Goal: Task Accomplishment & Management: Use online tool/utility

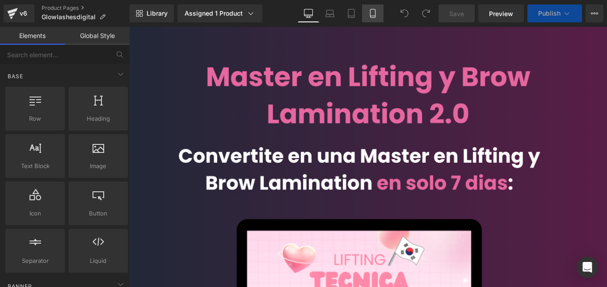
click at [370, 13] on icon at bounding box center [372, 13] width 9 height 9
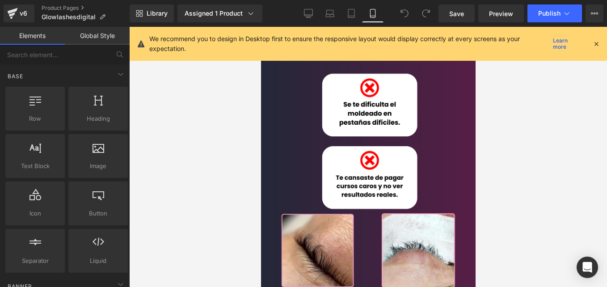
scroll to position [358, 0]
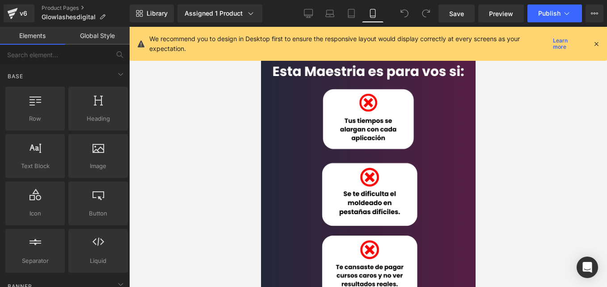
click at [372, 169] on img at bounding box center [368, 259] width 232 height 413
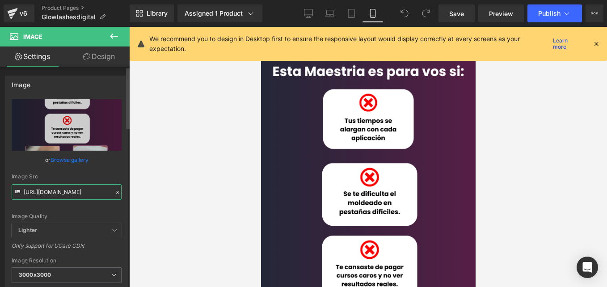
click at [76, 192] on input "[URL][DOMAIN_NAME]" at bounding box center [67, 192] width 110 height 16
click at [76, 193] on input "[URL][DOMAIN_NAME]" at bounding box center [67, 192] width 110 height 16
paste input "Heading_10.png?v=1759069466"
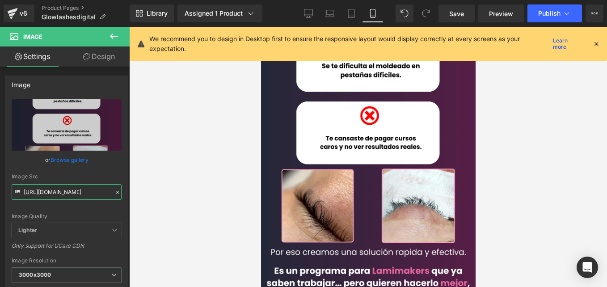
scroll to position [536, 0]
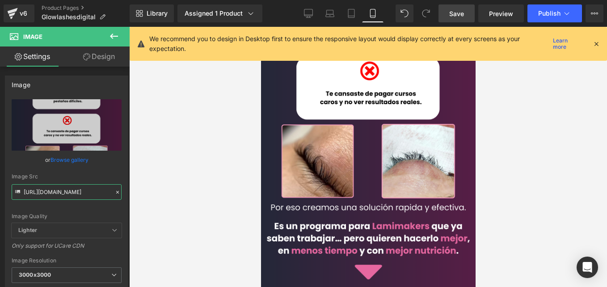
type input "[URL][DOMAIN_NAME]"
click at [459, 8] on link "Save" at bounding box center [457, 13] width 36 height 18
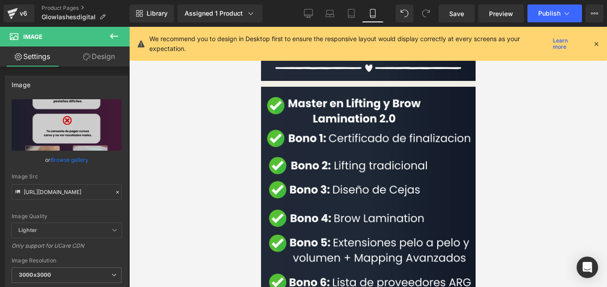
scroll to position [1341, 0]
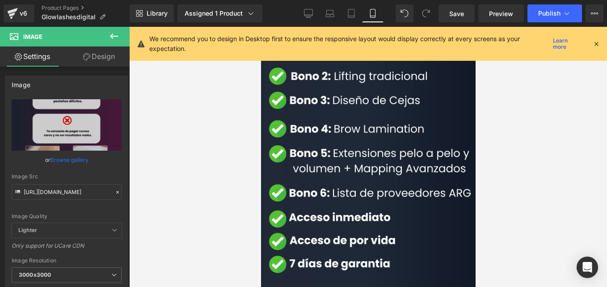
click at [354, 167] on div "Image" at bounding box center [368, 205] width 232 height 417
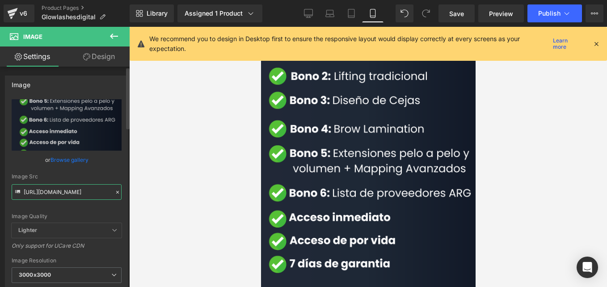
click at [90, 189] on input "[URL][DOMAIN_NAME]" at bounding box center [67, 192] width 110 height 16
paste input "Heading_8.png?v=1759069465"
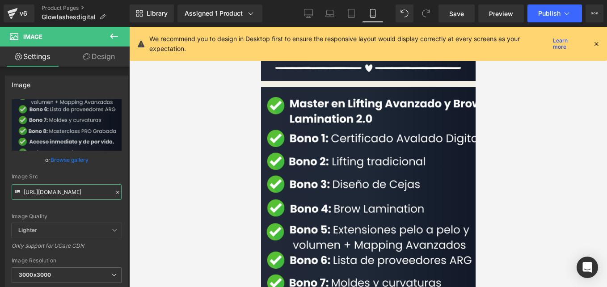
scroll to position [1207, 0]
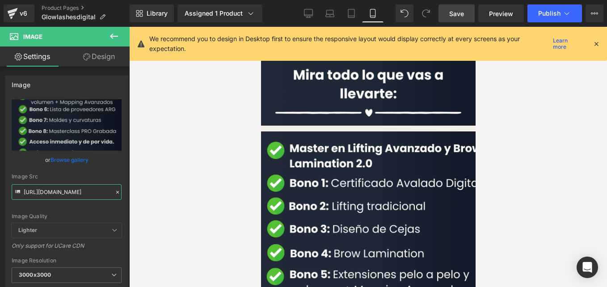
type input "[URL][DOMAIN_NAME]"
click at [456, 19] on link "Save" at bounding box center [457, 13] width 36 height 18
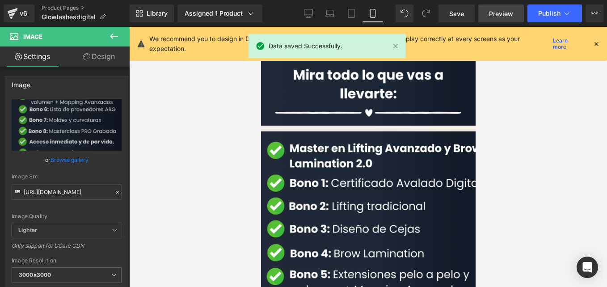
click at [501, 14] on span "Preview" at bounding box center [501, 13] width 24 height 9
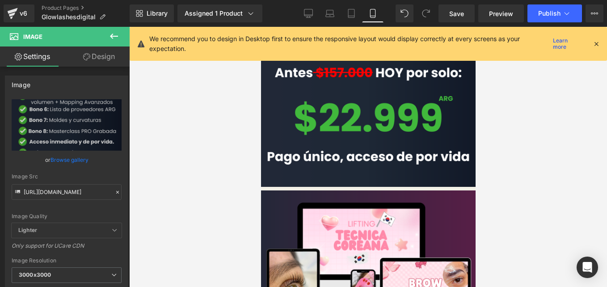
scroll to position [1699, 0]
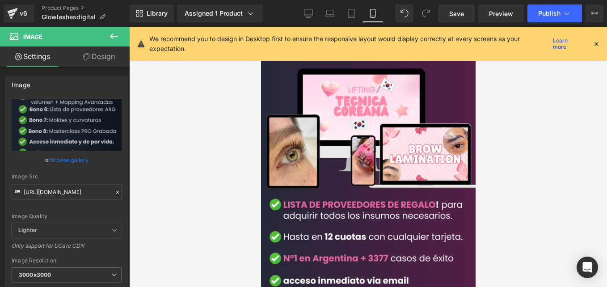
click at [593, 42] on icon at bounding box center [596, 44] width 8 height 8
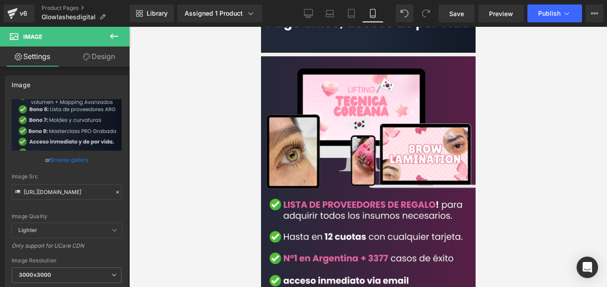
scroll to position [1609, 0]
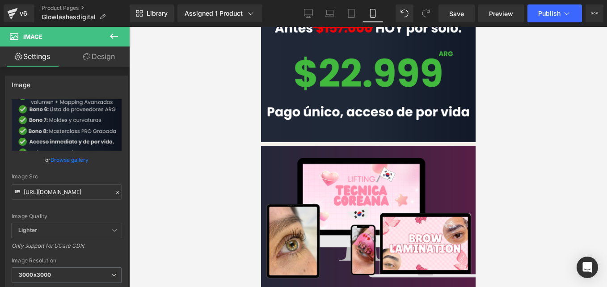
click at [287, 166] on img at bounding box center [368, 266] width 232 height 241
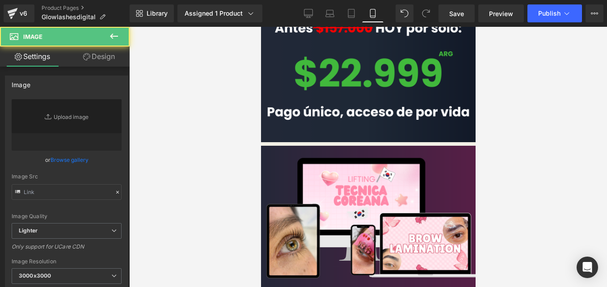
type input "[URL][DOMAIN_NAME]"
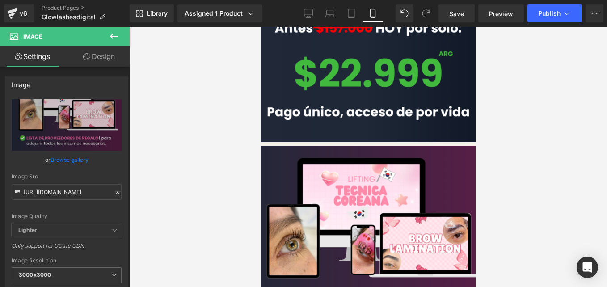
click at [261, 27] on link at bounding box center [261, 27] width 0 height 0
click at [261, 27] on icon at bounding box center [261, 27] width 0 height 0
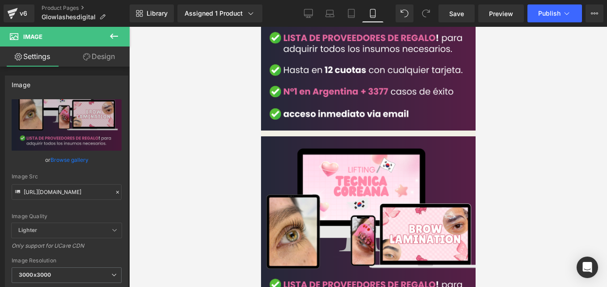
scroll to position [1882, 0]
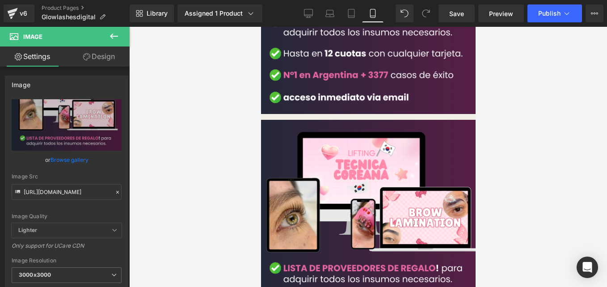
click at [349, 170] on img at bounding box center [368, 240] width 232 height 241
click at [261, 27] on span "Image" at bounding box center [261, 27] width 0 height 0
click at [72, 193] on input "[URL][DOMAIN_NAME]" at bounding box center [67, 192] width 110 height 16
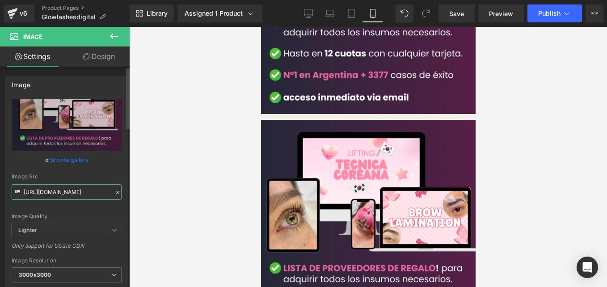
paste input "9.png?v=1759069512"
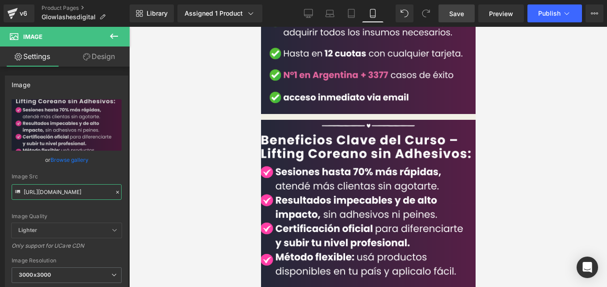
type input "[URL][DOMAIN_NAME]"
click at [456, 19] on link "Save" at bounding box center [457, 13] width 36 height 18
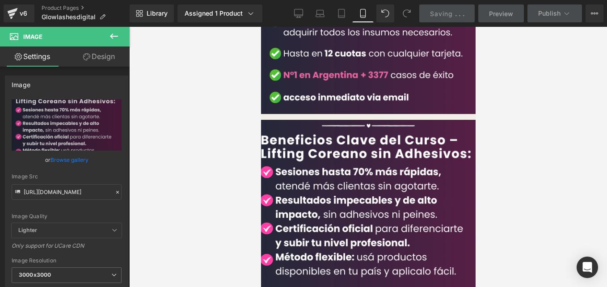
scroll to position [0, 0]
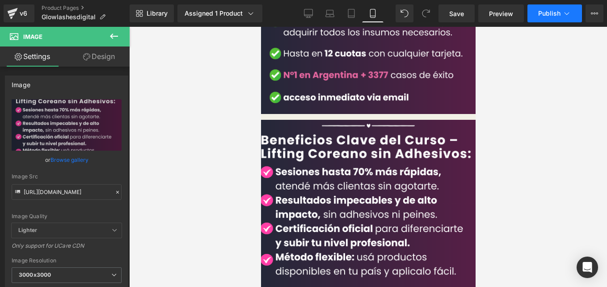
click at [541, 12] on span "Publish" at bounding box center [549, 13] width 22 height 7
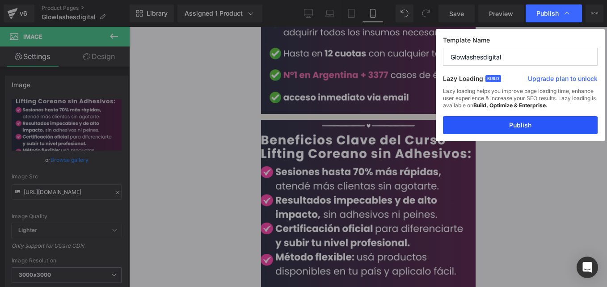
click at [523, 124] on button "Publish" at bounding box center [520, 125] width 155 height 18
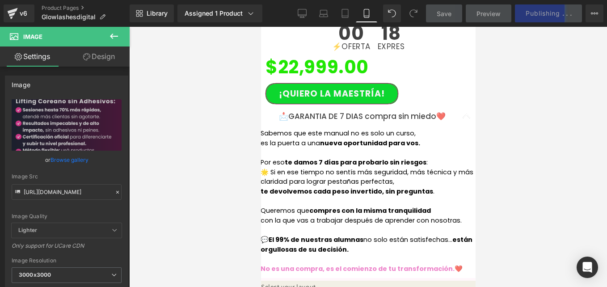
scroll to position [2553, 0]
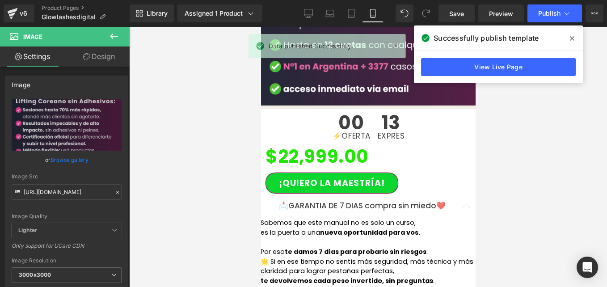
click at [575, 40] on span at bounding box center [572, 38] width 14 height 14
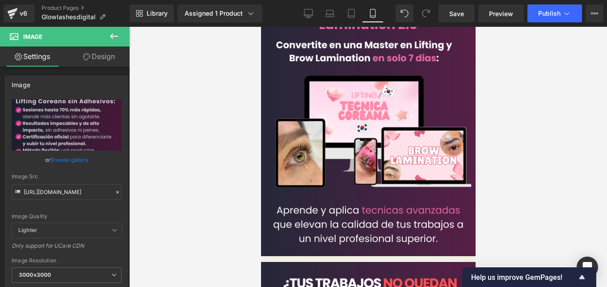
scroll to position [0, 0]
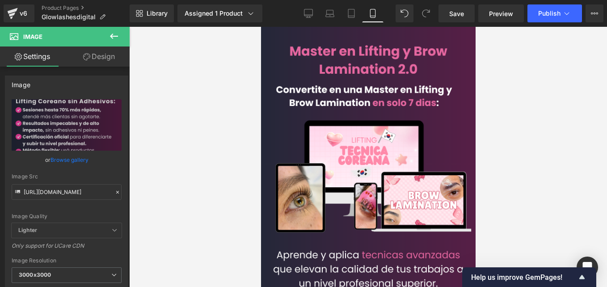
click at [343, 103] on img at bounding box center [368, 164] width 232 height 274
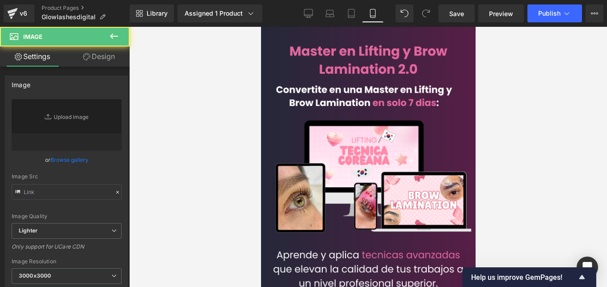
type input "[URL][DOMAIN_NAME]"
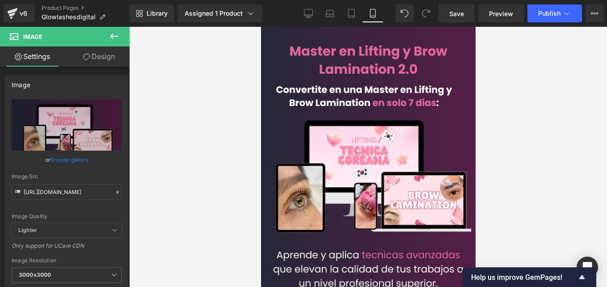
click at [407, 139] on img at bounding box center [368, 164] width 232 height 274
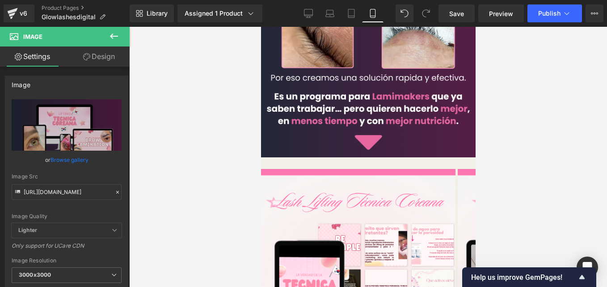
scroll to position [715, 0]
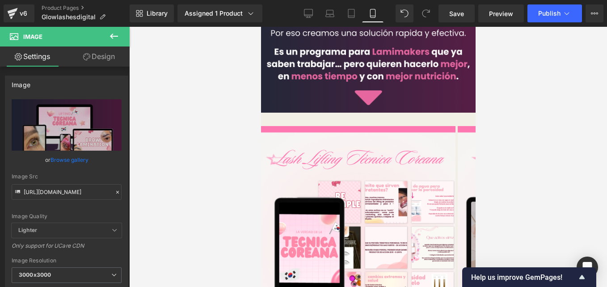
click at [375, 119] on div "Liquid" at bounding box center [368, 120] width 215 height 2
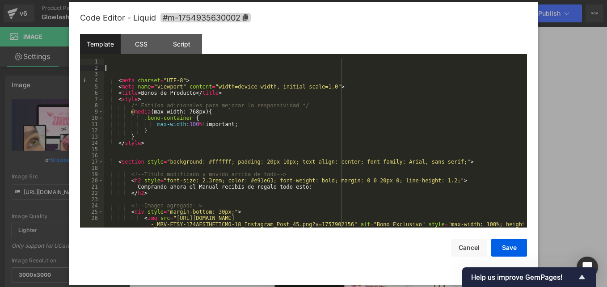
click at [116, 65] on div "< meta charset = "UTF-8" > < meta name = "viewport" content = "width=device-wid…" at bounding box center [314, 156] width 420 height 194
click at [122, 72] on div "< meta charset = "UTF-8" > < meta name = "viewport" content = "width=device-wid…" at bounding box center [314, 156] width 420 height 194
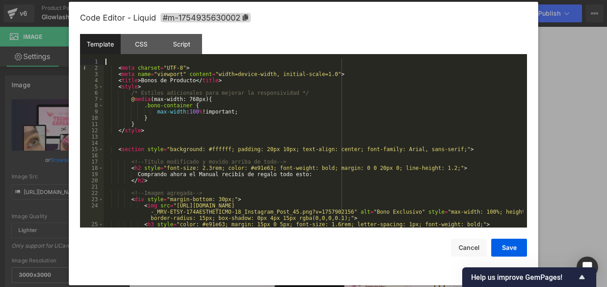
click at [112, 68] on div "< meta charset = "UTF-8" > < meta name = "viewport" content = "width=device-wid…" at bounding box center [314, 149] width 420 height 181
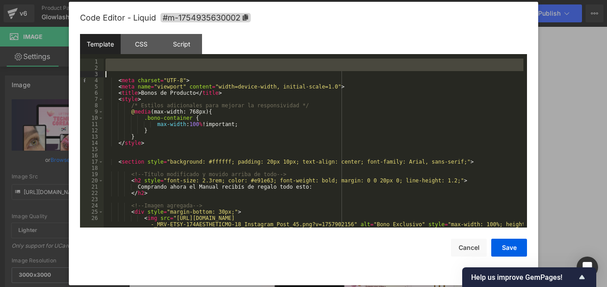
click at [107, 80] on div "< meta charset = "UTF-8" > < meta name = "viewport" content = "width=device-wid…" at bounding box center [314, 156] width 420 height 194
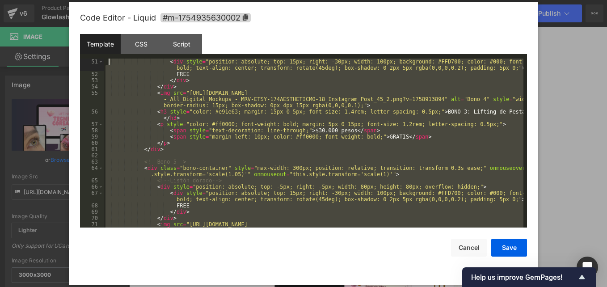
scroll to position [0, 0]
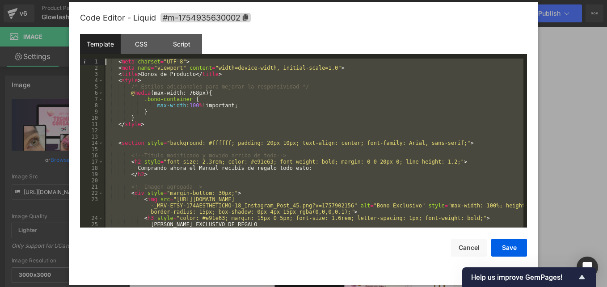
drag, startPoint x: 166, startPoint y: 215, endPoint x: 104, endPoint y: 52, distance: 174.3
click at [105, 54] on div "Template CSS Script Data 1 2 3 4 5 6 7 8 9 10 11 12 13 14 15 16 17 18 19 20 21 …" at bounding box center [303, 131] width 447 height 194
click at [485, 245] on button "Cancel" at bounding box center [469, 248] width 36 height 18
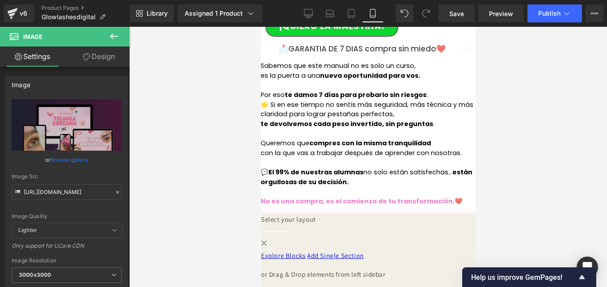
scroll to position [2593, 0]
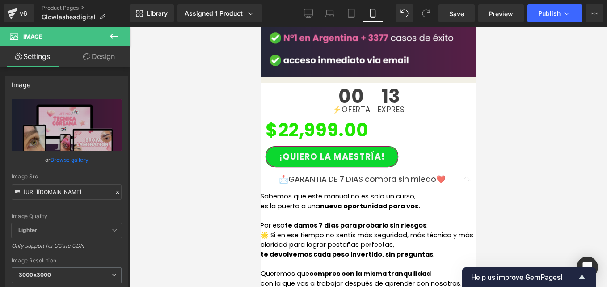
click at [346, 106] on span "⚡OFERTA" at bounding box center [351, 110] width 38 height 8
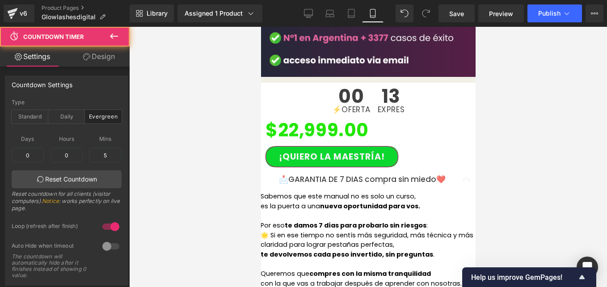
click at [337, 106] on span "⚡OFERTA" at bounding box center [351, 110] width 38 height 8
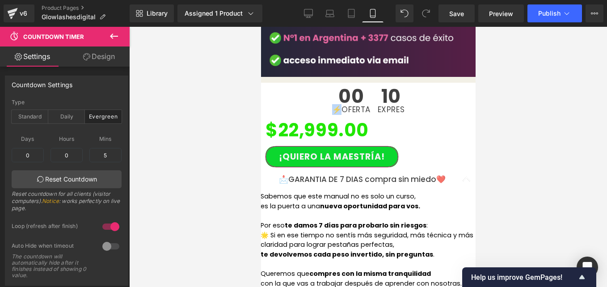
click at [332, 106] on span "⚡OFERTA" at bounding box center [351, 110] width 38 height 8
copy span "⚡"
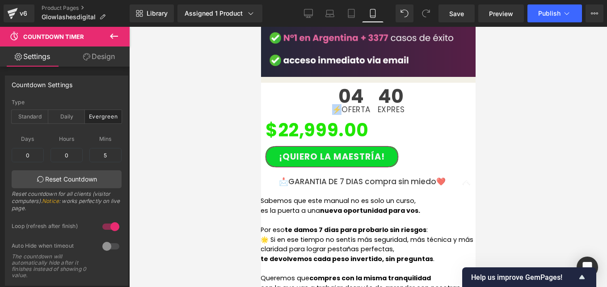
scroll to position [2682, 0]
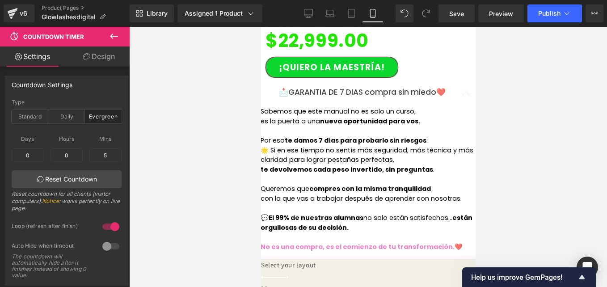
click at [308, 194] on span "con la que vas a trabajar después de aprender con nosotras." at bounding box center [360, 198] width 201 height 9
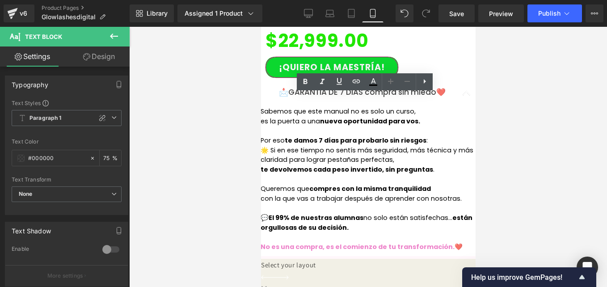
drag, startPoint x: 458, startPoint y: 244, endPoint x: 266, endPoint y: 99, distance: 240.6
click at [266, 107] on div "Sabemos que este manual no es solo un curso, es la puerta a una nueva oportunid…" at bounding box center [367, 181] width 215 height 149
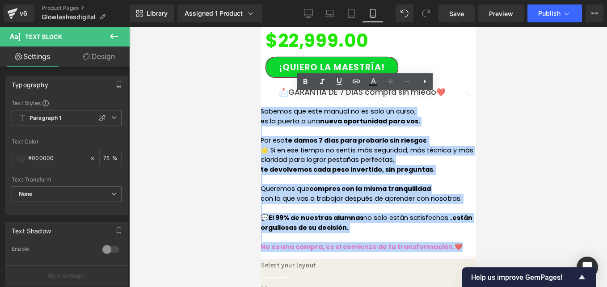
drag, startPoint x: 267, startPoint y: 99, endPoint x: 459, endPoint y: 244, distance: 240.7
click at [459, 244] on div "Sabemos que este manual no es solo un curso, es la puerta a una nueva oportunid…" at bounding box center [367, 181] width 215 height 149
copy div "Sabemos que este manual no es solo un curso, es la puerta a una nueva oportunid…"
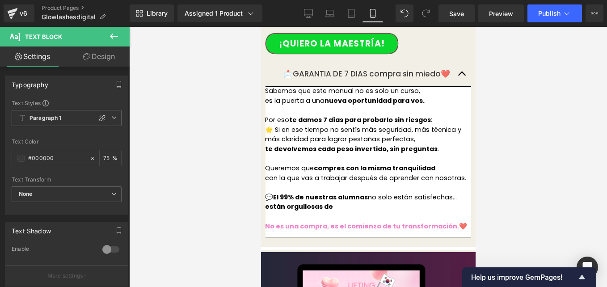
scroll to position [2221, 0]
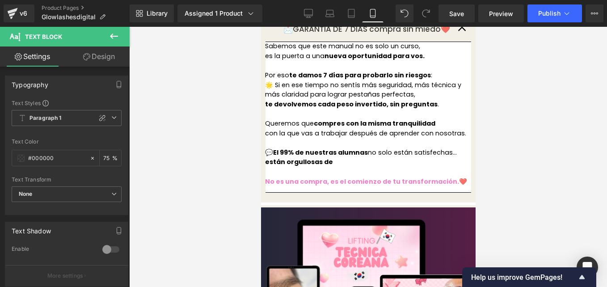
click at [377, 203] on div "Liquid" at bounding box center [368, 203] width 215 height 0
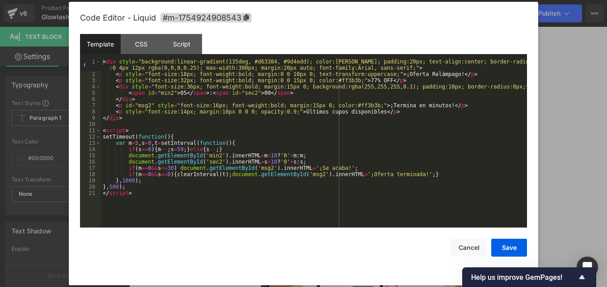
click at [185, 203] on div "< div style = "background:linear-gradient(135deg, #d63384, #9d4edd); color:[PER…" at bounding box center [314, 153] width 426 height 188
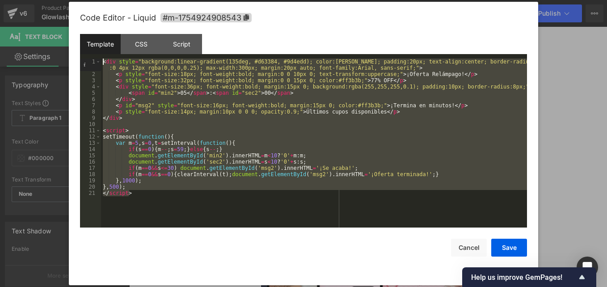
drag, startPoint x: 159, startPoint y: 194, endPoint x: 81, endPoint y: 42, distance: 170.7
click at [81, 42] on div "Template CSS Script Data 1 2 3 4 5 6 7 8 9 10 11 12 13 14 15 16 17 18 19 20 21 …" at bounding box center [303, 131] width 447 height 194
click at [471, 248] on button "Cancel" at bounding box center [469, 248] width 36 height 18
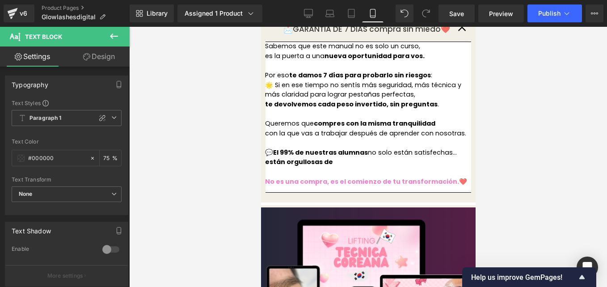
scroll to position [2266, 0]
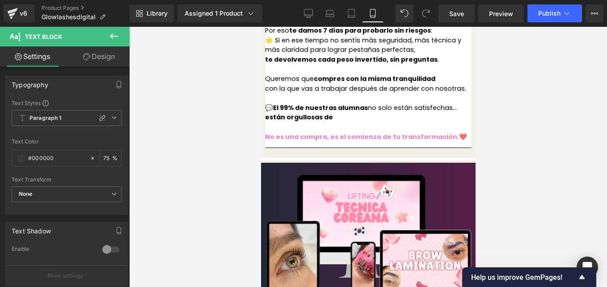
click at [373, 160] on div "Liquid" at bounding box center [368, 160] width 215 height 0
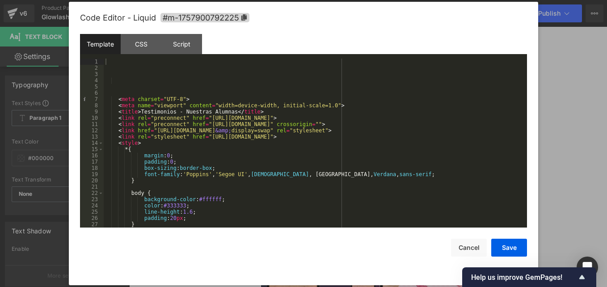
click at [123, 85] on div "< meta charset = "UTF-8" > < meta name = "viewport" content = "width=device-wid…" at bounding box center [314, 149] width 420 height 181
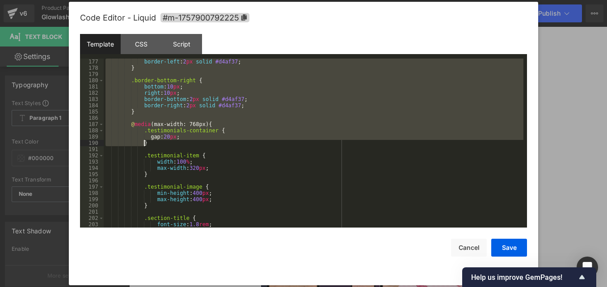
drag, startPoint x: 113, startPoint y: 96, endPoint x: 279, endPoint y: 144, distance: 172.2
click at [279, 144] on div "border-left : 2 px solid #d4af37 ; } .border-bottom-right { bottom : 10 px ; ri…" at bounding box center [314, 149] width 420 height 181
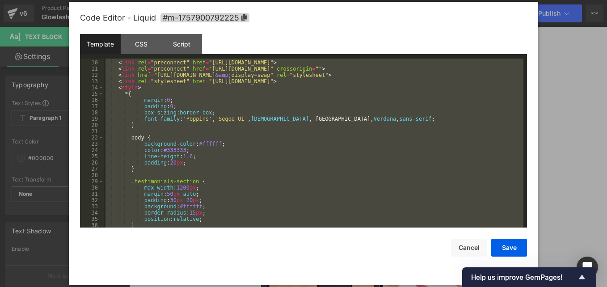
scroll to position [0, 0]
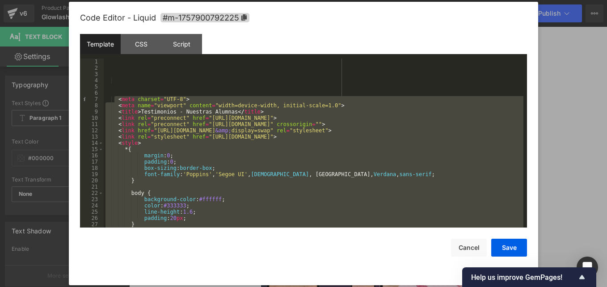
click at [189, 72] on div "< meta charset = "UTF-8" > < meta name = "viewport" content = "width=device-wid…" at bounding box center [314, 149] width 420 height 181
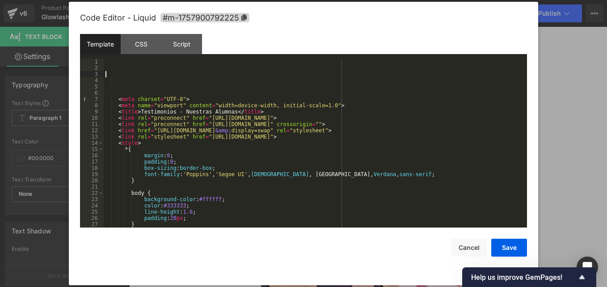
drag, startPoint x: 159, startPoint y: 72, endPoint x: 144, endPoint y: 60, distance: 18.9
click at [157, 72] on div "< meta charset = "UTF-8" > < meta name = "viewport" content = "width=device-wid…" at bounding box center [314, 149] width 420 height 181
click at [143, 59] on div "< meta charset = "UTF-8" > < meta name = "viewport" content = "width=device-wid…" at bounding box center [314, 149] width 420 height 181
click at [145, 43] on div "CSS" at bounding box center [141, 44] width 41 height 20
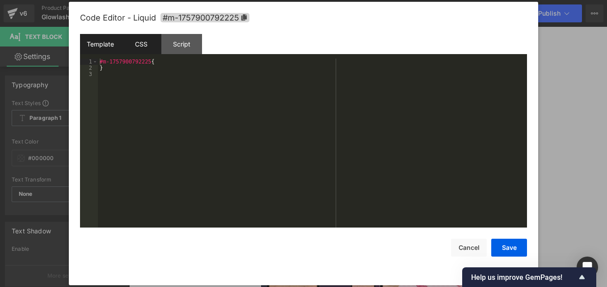
click at [86, 36] on div "Template" at bounding box center [100, 44] width 41 height 20
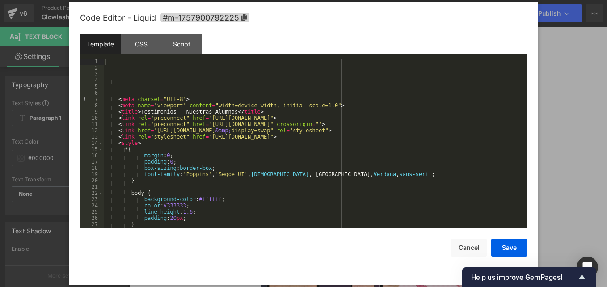
click at [122, 86] on div "< meta charset = "UTF-8" > < meta name = "viewport" content = "width=device-wid…" at bounding box center [314, 149] width 420 height 181
click at [119, 92] on div "< meta charset = "UTF-8" > < meta name = "viewport" content = "width=device-wid…" at bounding box center [314, 149] width 420 height 181
click at [110, 99] on div "< meta charset = "UTF-8" > < meta name = "viewport" content = "width=device-wid…" at bounding box center [314, 149] width 420 height 181
click at [108, 99] on div "< meta charset = "UTF-8" > < meta name = "viewport" content = "width=device-wid…" at bounding box center [314, 149] width 420 height 181
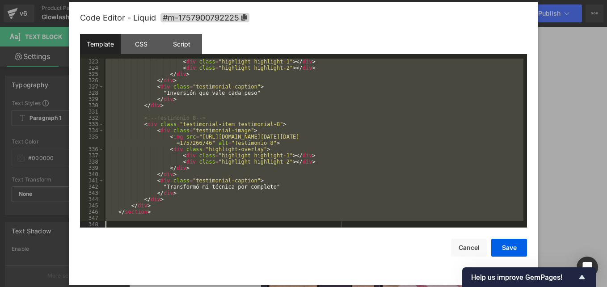
scroll to position [2059, 0]
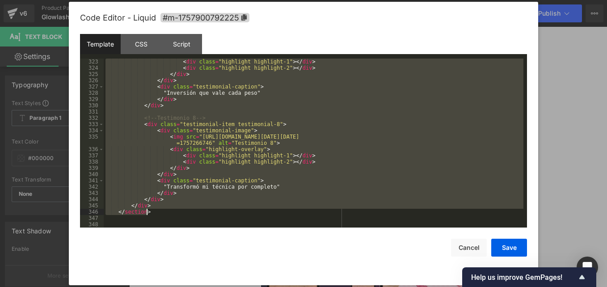
drag, startPoint x: 108, startPoint y: 99, endPoint x: 266, endPoint y: 214, distance: 195.3
click at [266, 214] on div "< div class = "highlight highlight-1" > </ div > < div class = "highlight highl…" at bounding box center [314, 149] width 420 height 181
click at [464, 248] on button "Cancel" at bounding box center [469, 248] width 36 height 18
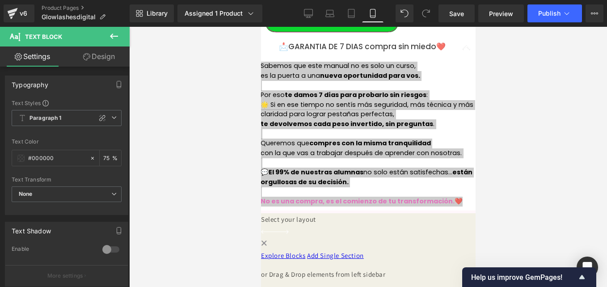
scroll to position [2758, 0]
click at [376, 211] on div "Liquid" at bounding box center [368, 211] width 215 height 0
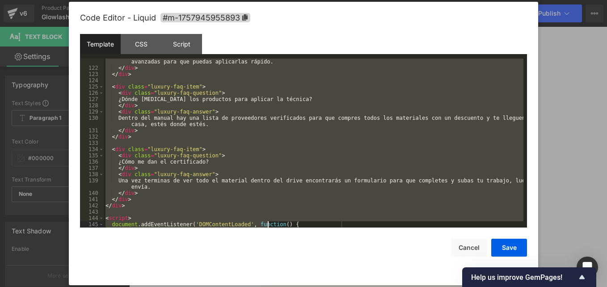
scroll to position [826, 0]
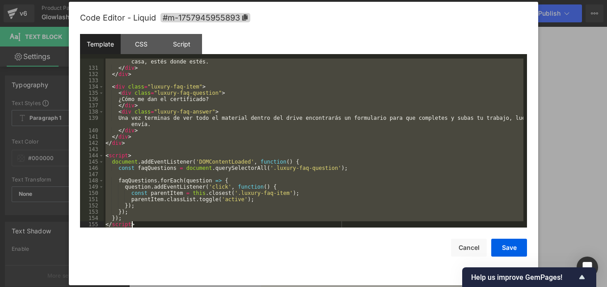
drag, startPoint x: 116, startPoint y: 63, endPoint x: 193, endPoint y: 229, distance: 183.0
click at [193, 229] on div "Code Editor - Liquid #m-1757945955893 Template CSS Script Data 130 131 132 133 …" at bounding box center [303, 143] width 447 height 283
click at [465, 244] on button "Cancel" at bounding box center [469, 248] width 36 height 18
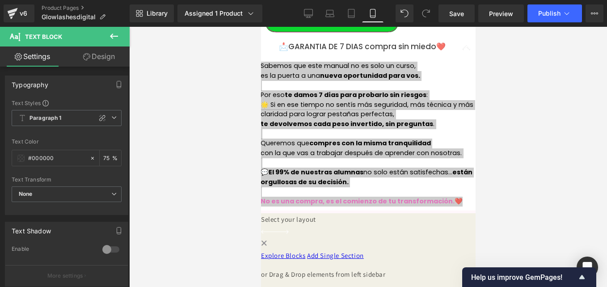
click at [375, 208] on div "Liquid" at bounding box center [368, 209] width 215 height 2
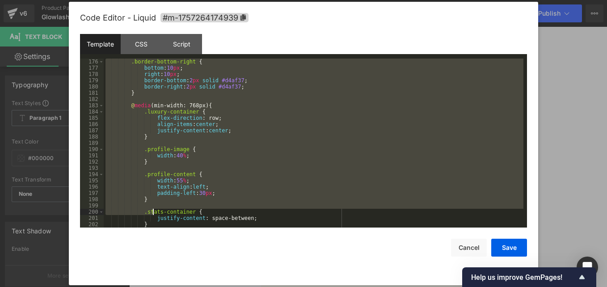
drag, startPoint x: 127, startPoint y: 181, endPoint x: 159, endPoint y: 119, distance: 70.4
click at [158, 120] on div ".border-bottom-right { bottom : 10 px ; right : 10 px ; border-bottom : 2 px so…" at bounding box center [314, 149] width 420 height 181
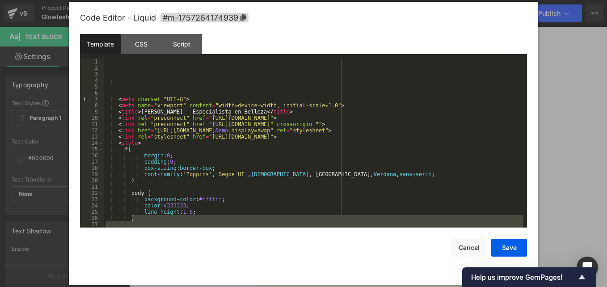
scroll to position [0, 0]
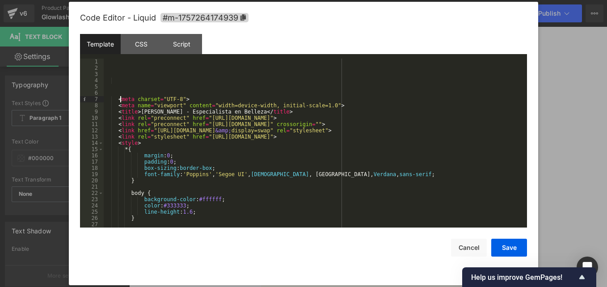
click at [119, 97] on div "< meta charset = "UTF-8" > < meta name = "viewport" content = "width=device-wid…" at bounding box center [314, 149] width 420 height 181
click at [117, 96] on div "< meta charset = "UTF-8" > < meta name = "viewport" content = "width=device-wid…" at bounding box center [314, 149] width 420 height 181
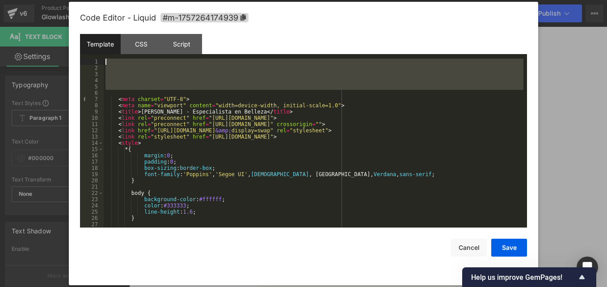
drag, startPoint x: 113, startPoint y: 59, endPoint x: 107, endPoint y: 48, distance: 12.4
click at [107, 48] on div "Template CSS Script Data 1 2 3 4 5 6 7 8 9 10 11 12 13 14 15 16 17 18 19 20 21 …" at bounding box center [303, 131] width 447 height 194
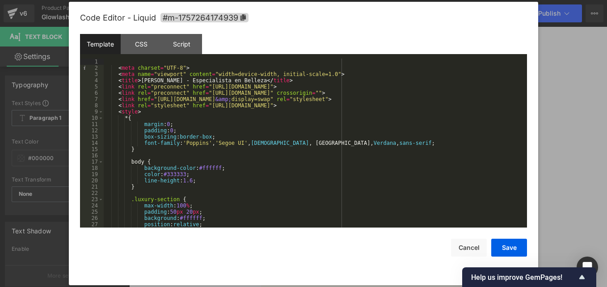
click at [115, 68] on div "< meta charset = "UTF-8" > < meta name = "viewport" content = "width=device-wid…" at bounding box center [314, 149] width 420 height 181
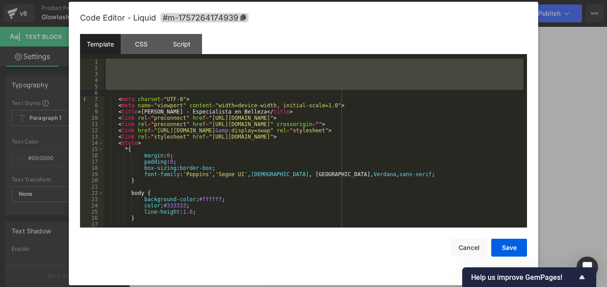
click at [115, 89] on div "< meta charset = "UTF-8" > < meta name = "viewport" content = "width=device-wid…" at bounding box center [314, 143] width 420 height 169
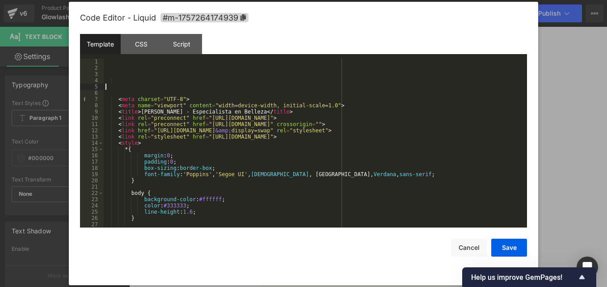
click at [114, 93] on div "< meta charset = "UTF-8" > < meta name = "viewport" content = "width=device-wid…" at bounding box center [314, 149] width 420 height 181
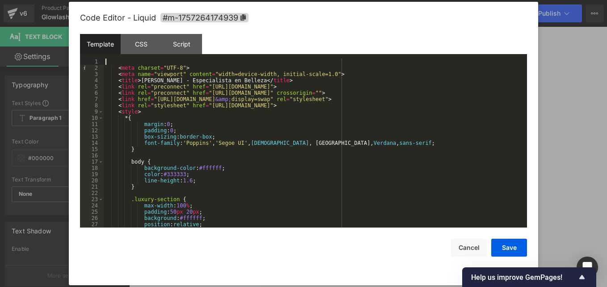
click at [118, 69] on div "< meta charset = "UTF-8" > < meta name = "viewport" content = "width=device-wid…" at bounding box center [314, 149] width 420 height 181
click at [108, 68] on div "< meta charset = "UTF-8" > < meta name = "viewport" content = "width=device-wid…" at bounding box center [314, 149] width 420 height 181
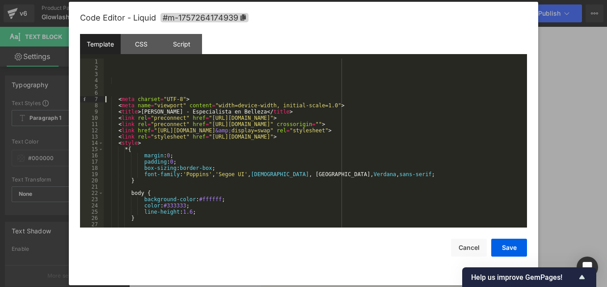
click at [105, 97] on div "< meta charset = "UTF-8" > < meta name = "viewport" content = "width=device-wid…" at bounding box center [314, 149] width 420 height 181
click at [101, 99] on div "7" at bounding box center [92, 99] width 24 height 6
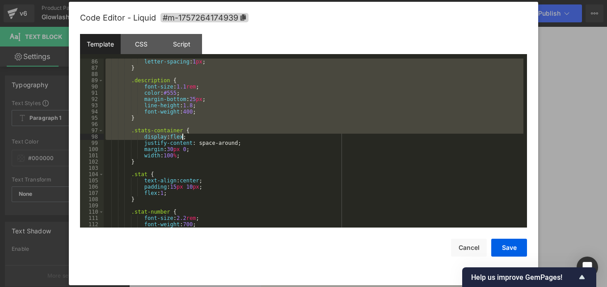
drag, startPoint x: 122, startPoint y: 62, endPoint x: 327, endPoint y: 163, distance: 228.5
click at [319, 138] on div "letter-spacing : 1 px ; } .description { font-size : 1.1 rem ; color : #555 ; m…" at bounding box center [314, 149] width 420 height 181
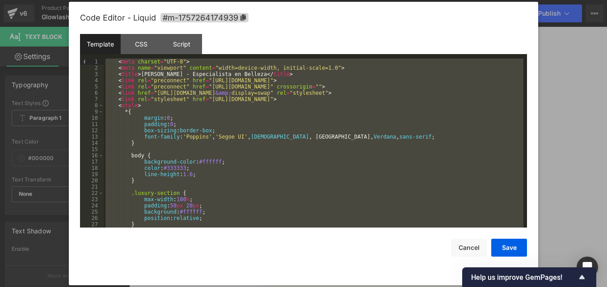
drag, startPoint x: 174, startPoint y: 216, endPoint x: 105, endPoint y: 25, distance: 203.1
click at [108, 30] on div "Code Editor - Liquid #m-1757264174939 Template CSS Script Data 1 2 3 4 5 6 7 8 …" at bounding box center [303, 143] width 447 height 283
